Goal: Navigation & Orientation: Understand site structure

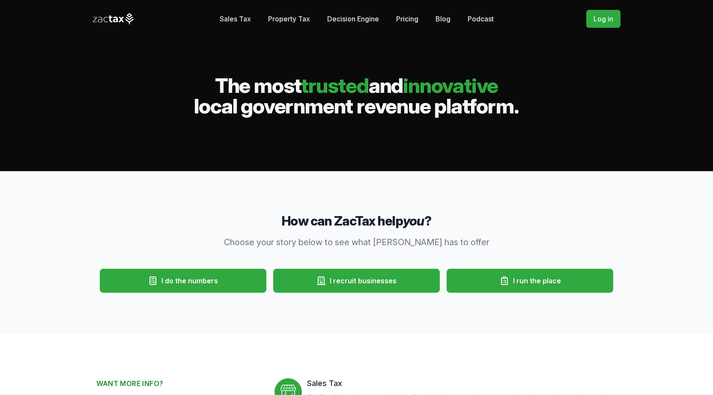
click at [125, 22] on icon at bounding box center [113, 18] width 41 height 11
click at [116, 18] on icon at bounding box center [115, 20] width 5 height 6
click at [233, 21] on link "Sales Tax" at bounding box center [235, 18] width 31 height 17
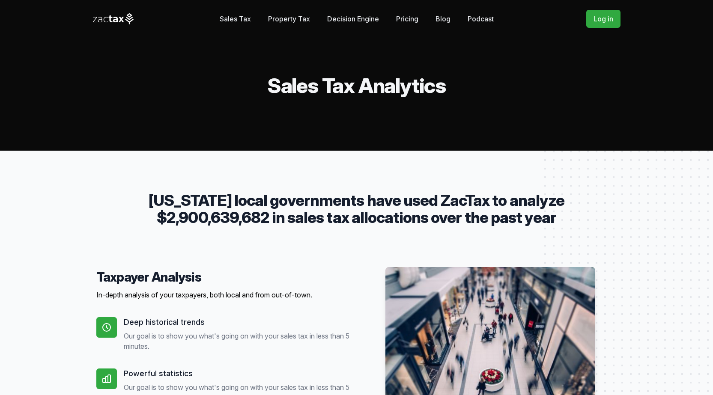
click at [270, 18] on link "Property Tax" at bounding box center [289, 18] width 42 height 17
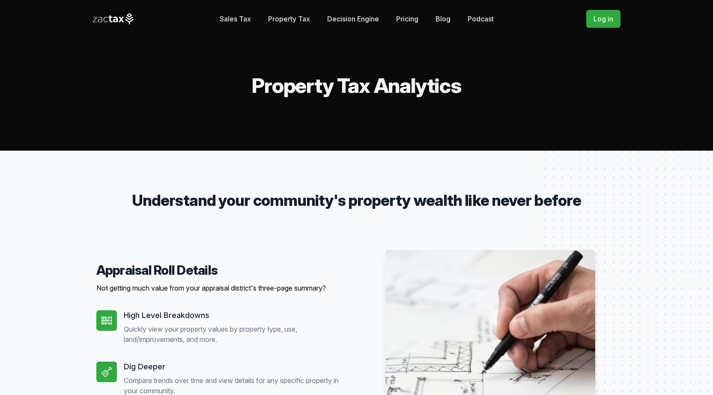
click at [355, 19] on link "Decision Engine" at bounding box center [353, 18] width 52 height 17
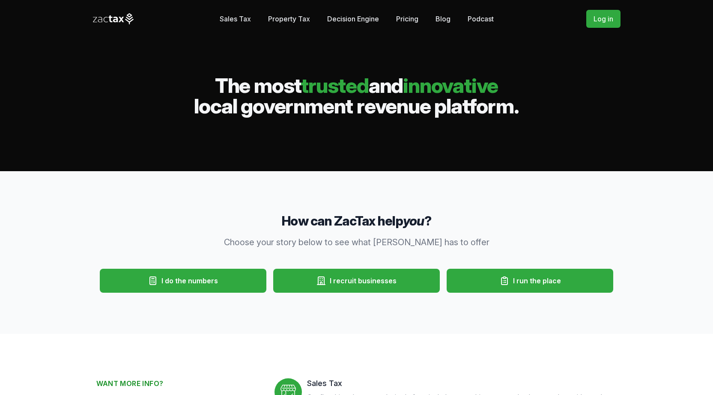
drag, startPoint x: 121, startPoint y: 21, endPoint x: 108, endPoint y: 22, distance: 12.5
drag, startPoint x: 108, startPoint y: 22, endPoint x: 303, endPoint y: 152, distance: 233.9
click at [303, 152] on div "Sales Tax Property Tax" at bounding box center [356, 85] width 713 height 171
